Goal: Find contact information: Find contact information

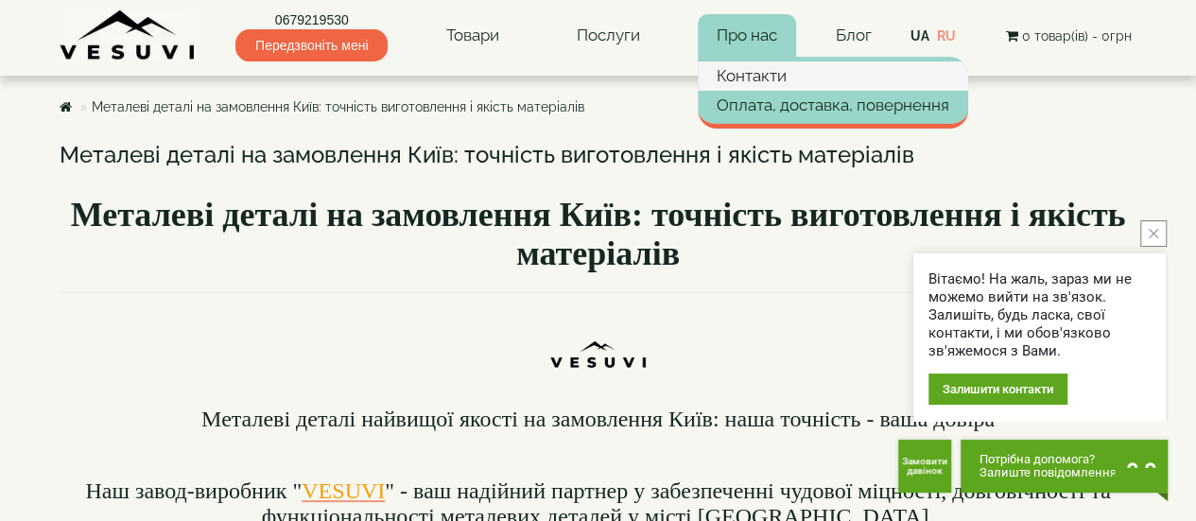
click at [757, 69] on link "Контакти" at bounding box center [833, 75] width 270 height 28
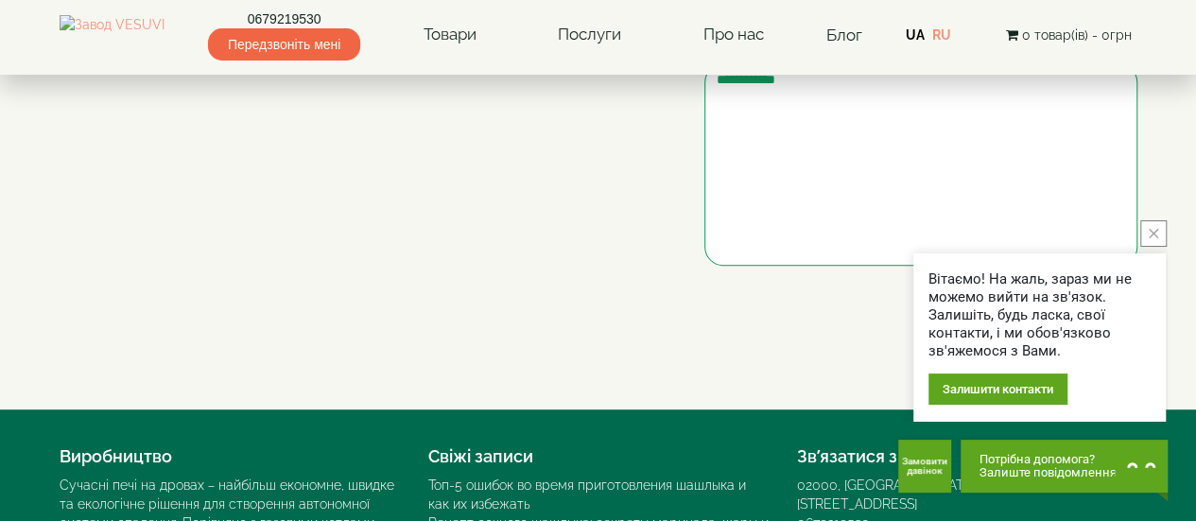
scroll to position [359, 0]
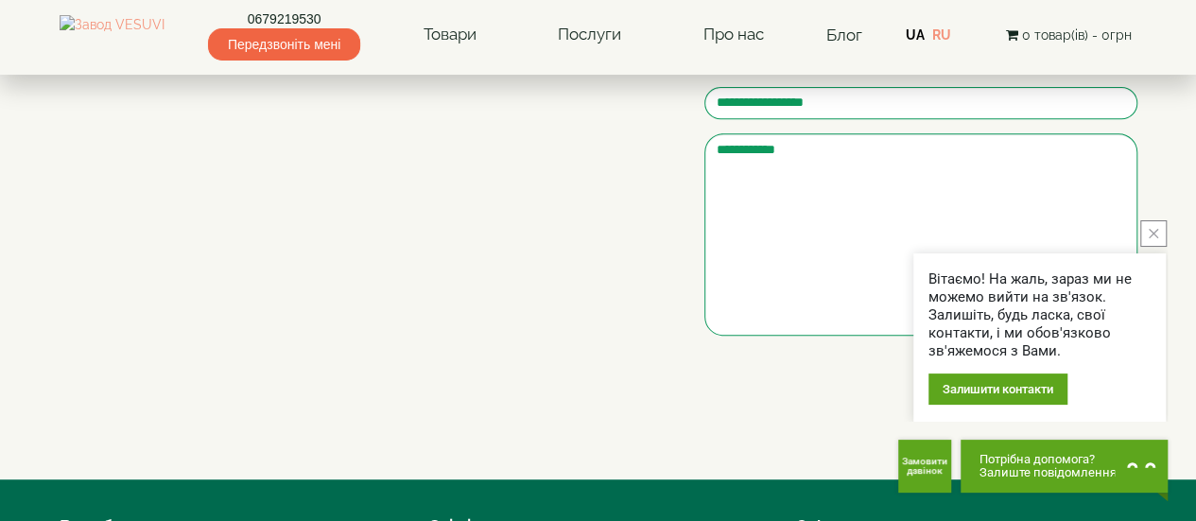
click at [1149, 232] on icon "close button" at bounding box center [1153, 233] width 9 height 9
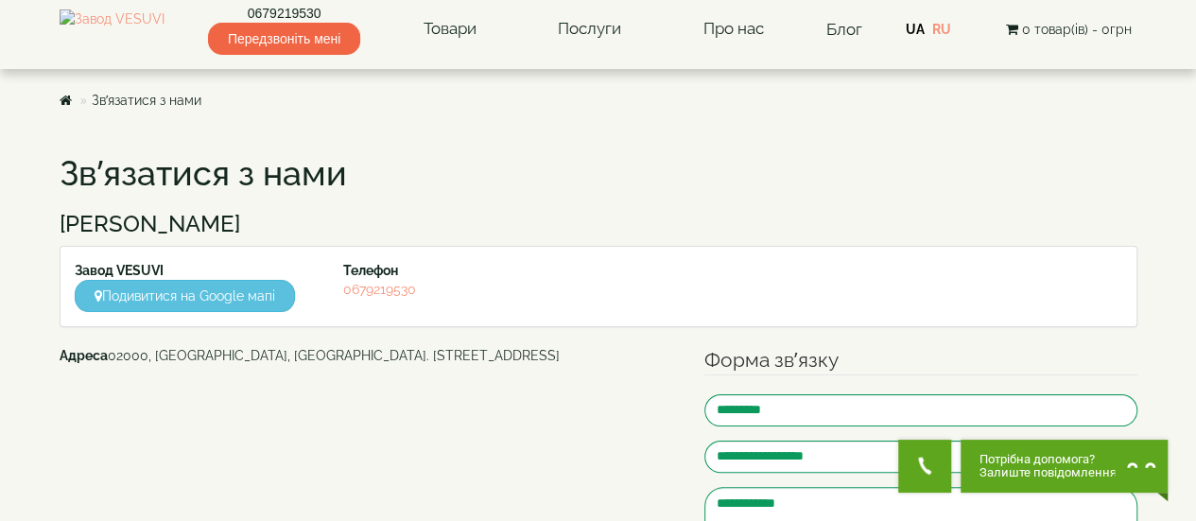
scroll to position [0, 0]
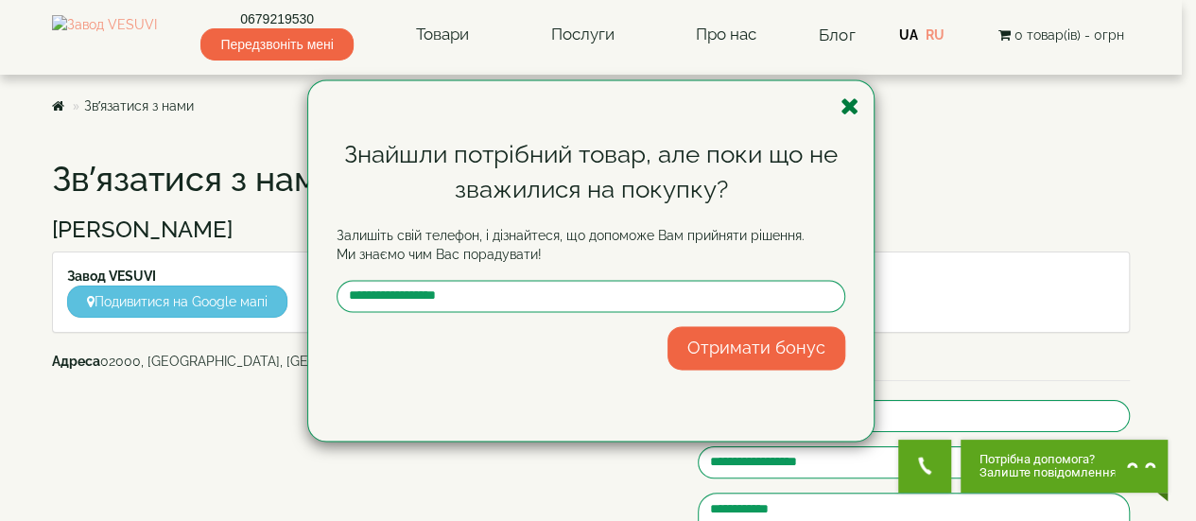
click at [853, 113] on icon "button" at bounding box center [850, 107] width 19 height 24
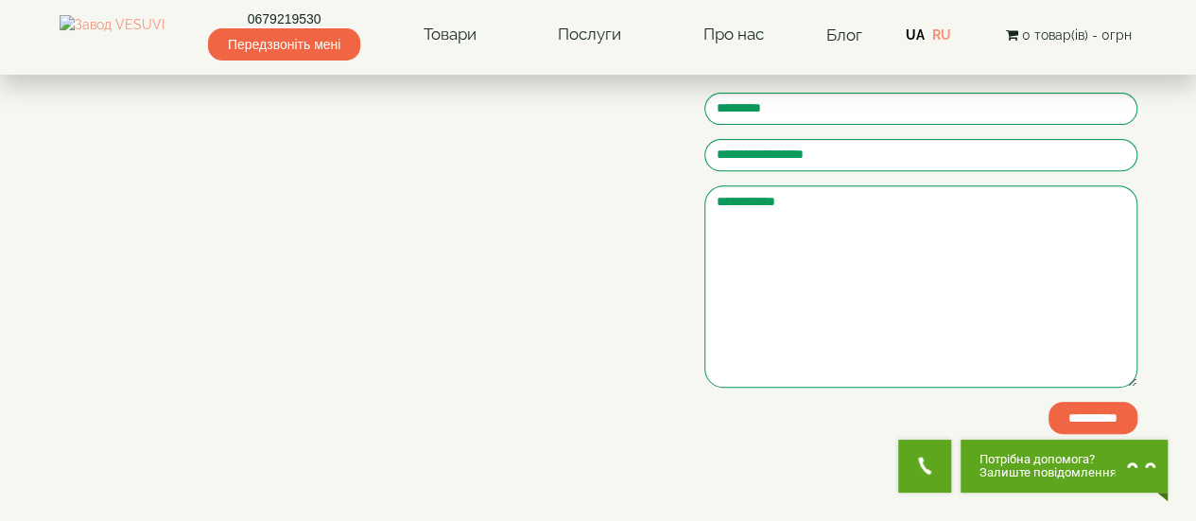
scroll to position [265, 0]
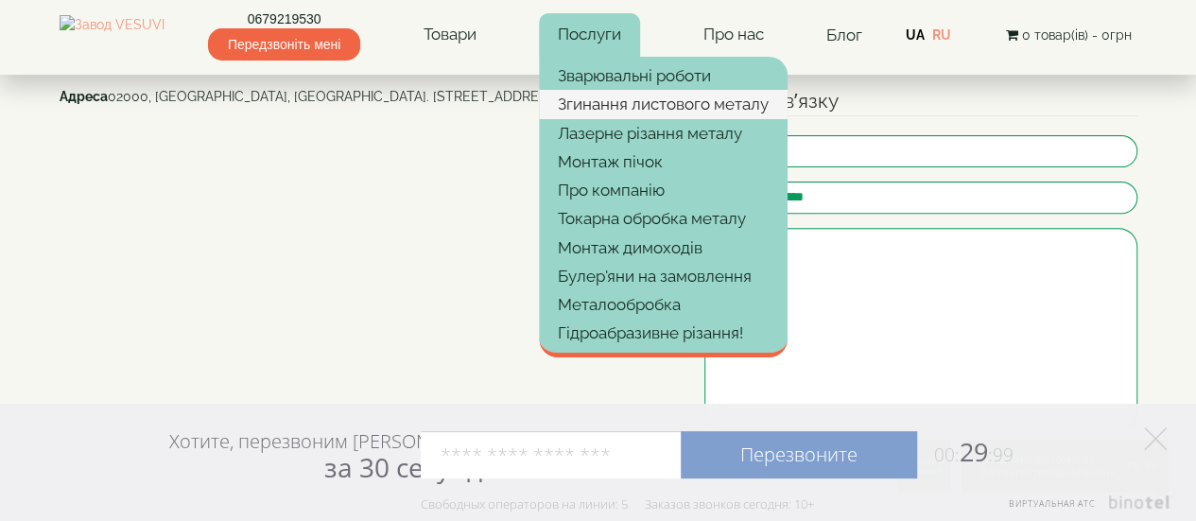
click at [604, 99] on link "Згинання листового металу" at bounding box center [663, 104] width 249 height 28
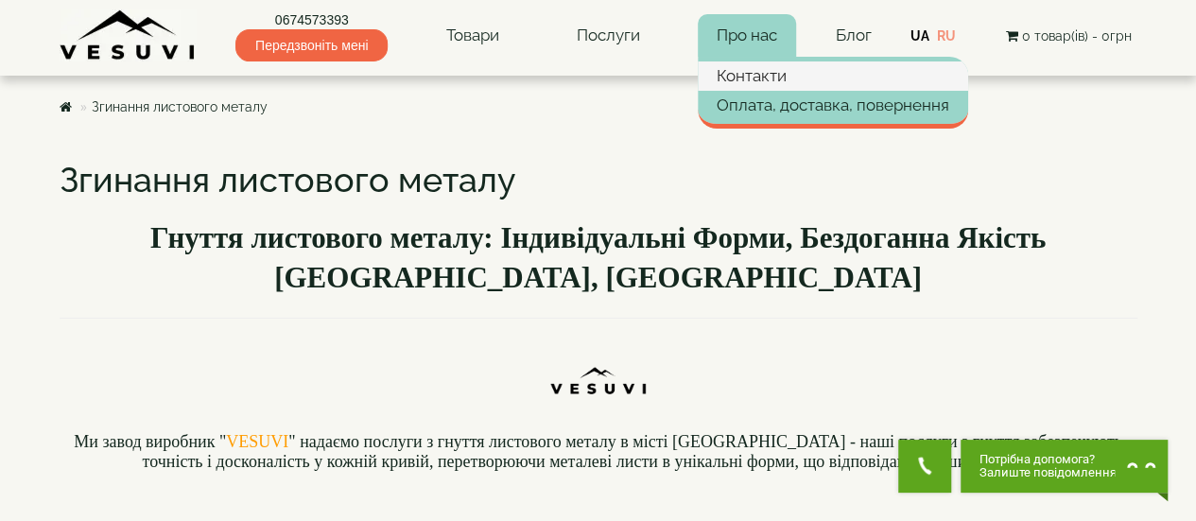
click at [762, 82] on link "Контакти" at bounding box center [833, 75] width 270 height 28
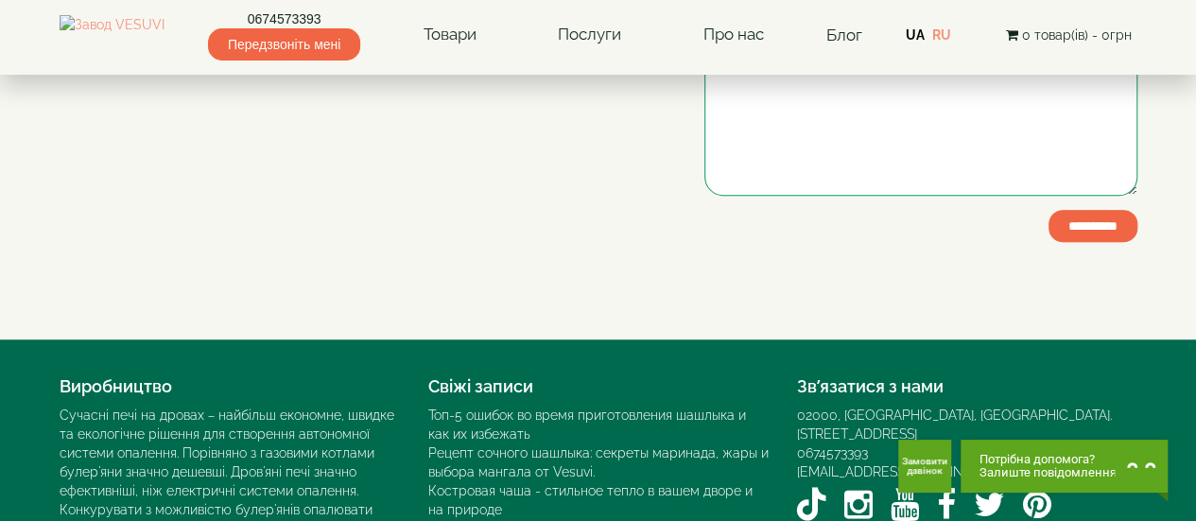
scroll to position [643, 0]
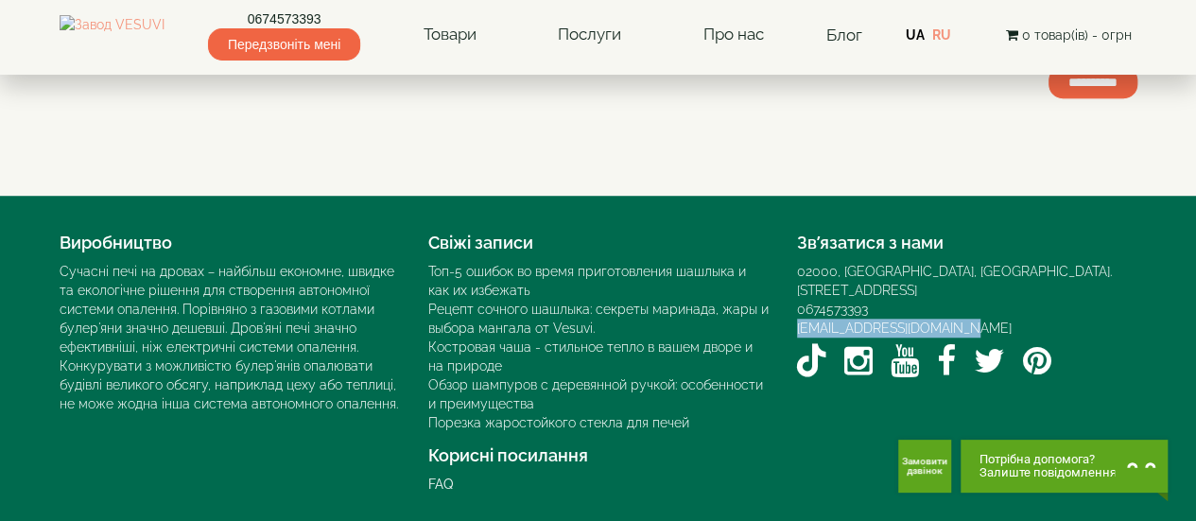
drag, startPoint x: 963, startPoint y: 300, endPoint x: 789, endPoint y: 314, distance: 174.5
click at [789, 314] on div "Зв’язатися з нами 02000, Україна, м. Київ, Мисливський провулок, 1Б 0674573393 …" at bounding box center [967, 304] width 369 height 161
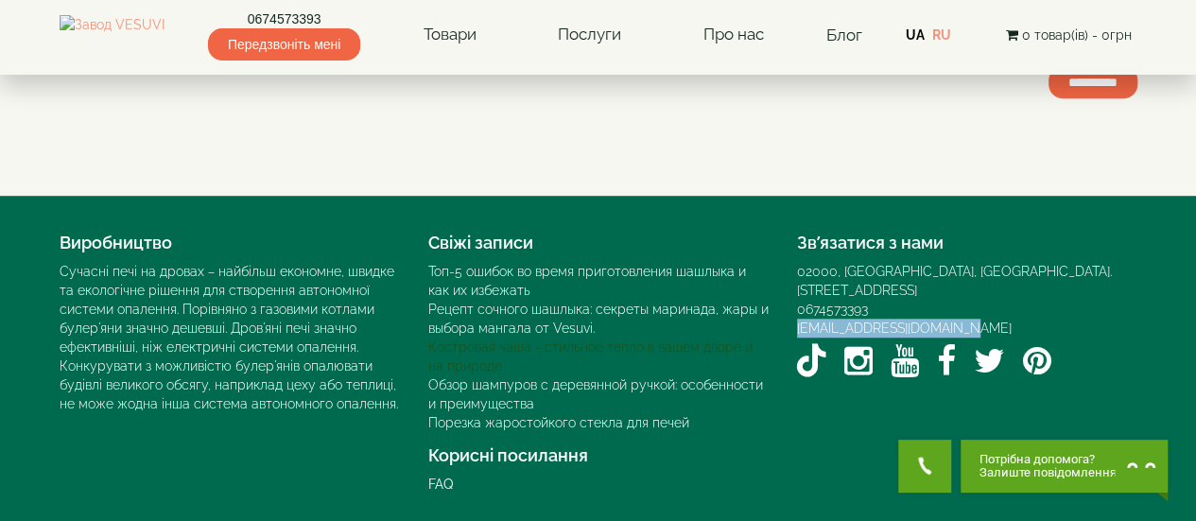
copy link "[EMAIL_ADDRESS][DOMAIN_NAME]"
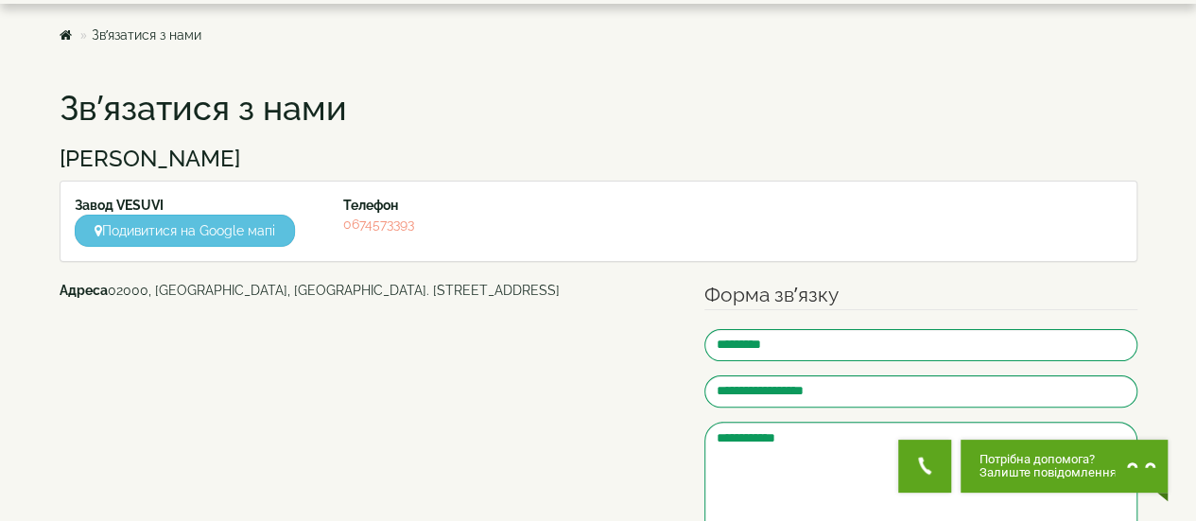
scroll to position [0, 0]
